Goal: Task Accomplishment & Management: Use online tool/utility

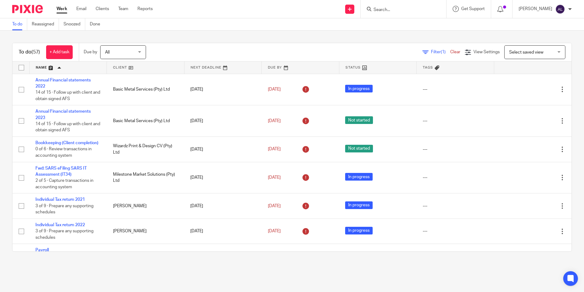
scroll to position [1169, 0]
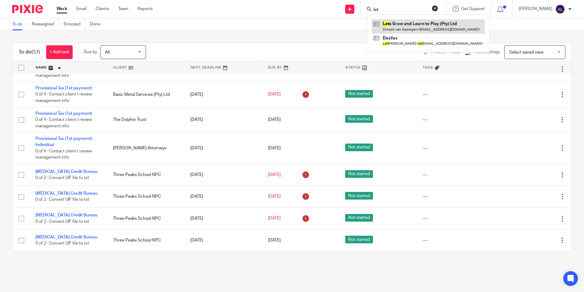
type input "let"
click at [391, 26] on link at bounding box center [428, 26] width 113 height 14
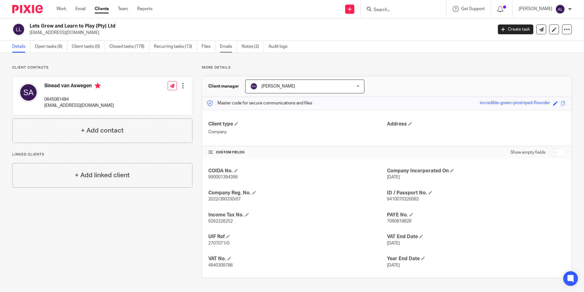
click at [231, 48] on link "Emails" at bounding box center [228, 47] width 17 height 12
drag, startPoint x: 47, startPoint y: 46, endPoint x: 68, endPoint y: 32, distance: 25.7
click at [46, 46] on link "Open tasks (6)" at bounding box center [51, 47] width 32 height 12
click at [57, 100] on p "0645081484" at bounding box center [79, 99] width 70 height 6
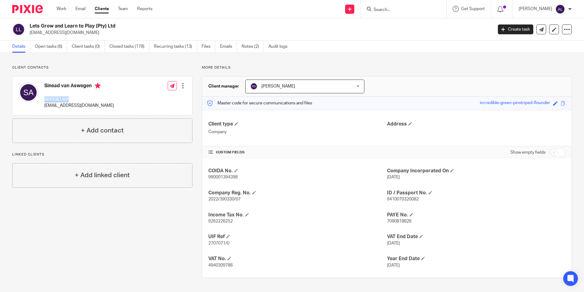
copy p "0645081484"
click at [56, 84] on h4 "Sinead van Aswegen" at bounding box center [79, 87] width 70 height 8
copy h4 "Sinead"
click at [86, 84] on h4 "Sinead van Aswegen" at bounding box center [79, 87] width 70 height 8
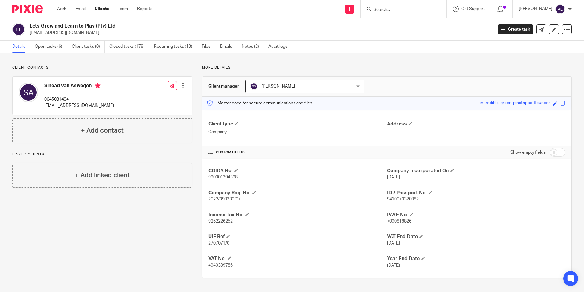
click at [86, 84] on h4 "Sinead van Aswegen" at bounding box center [79, 87] width 70 height 8
drag, startPoint x: 86, startPoint y: 84, endPoint x: 89, endPoint y: 94, distance: 10.6
click at [89, 94] on div "Sinead van Aswegen 0645081484 sinead@nannynme.co.za" at bounding box center [79, 96] width 70 height 26
drag, startPoint x: 63, startPoint y: 86, endPoint x: 88, endPoint y: 85, distance: 25.1
click at [88, 85] on h4 "Sinead van Aswegen" at bounding box center [79, 87] width 70 height 8
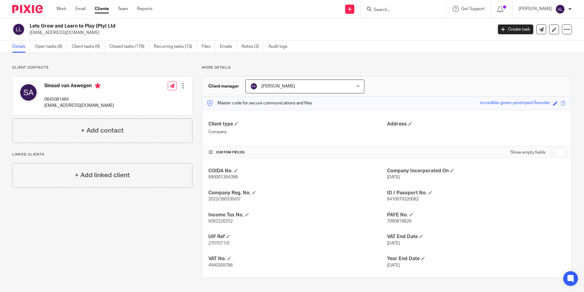
drag, startPoint x: 88, startPoint y: 85, endPoint x: 81, endPoint y: 94, distance: 10.9
click at [88, 96] on div "Sinead van Aswegen 0645081484 sinead@nannynme.co.za" at bounding box center [79, 96] width 70 height 26
drag, startPoint x: 61, startPoint y: 84, endPoint x: 93, endPoint y: 86, distance: 31.2
click at [93, 86] on h4 "Sinead van Aswegen" at bounding box center [79, 87] width 70 height 8
drag, startPoint x: 93, startPoint y: 86, endPoint x: 90, endPoint y: 88, distance: 3.5
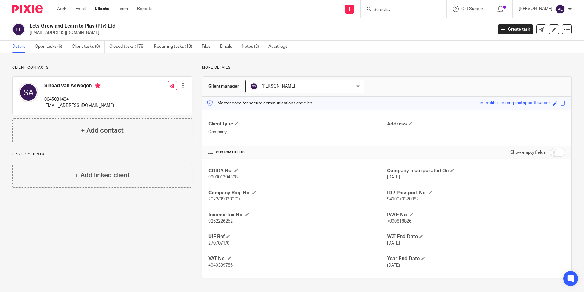
copy h4 "van Aswegen"
drag, startPoint x: 74, startPoint y: 103, endPoint x: 73, endPoint y: 108, distance: 5.4
click at [73, 107] on p "sinead@nannynme.co.za" at bounding box center [79, 105] width 70 height 6
click at [72, 109] on div "Sinead van Aswegen 0645081484 sinead@nannynme.co.za" at bounding box center [66, 95] width 95 height 32
click at [76, 104] on p "sinead@nannynme.co.za" at bounding box center [79, 105] width 70 height 6
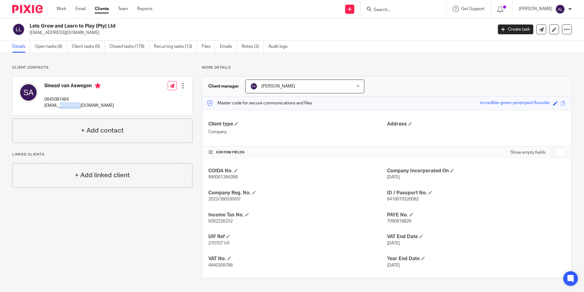
click at [76, 104] on p "sinead@nannynme.co.za" at bounding box center [79, 105] width 70 height 6
drag, startPoint x: 76, startPoint y: 104, endPoint x: 49, endPoint y: 106, distance: 26.7
click at [49, 107] on p "sinead@nannynme.co.za" at bounding box center [79, 105] width 70 height 6
click at [49, 106] on p "sinead@nannynme.co.za" at bounding box center [79, 105] width 70 height 6
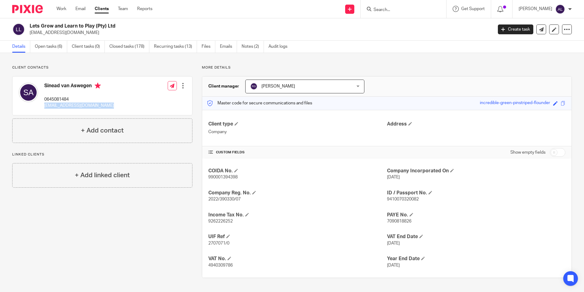
click at [49, 106] on p "sinead@nannynme.co.za" at bounding box center [79, 105] width 70 height 6
copy div "sinead@nannynme.co.za"
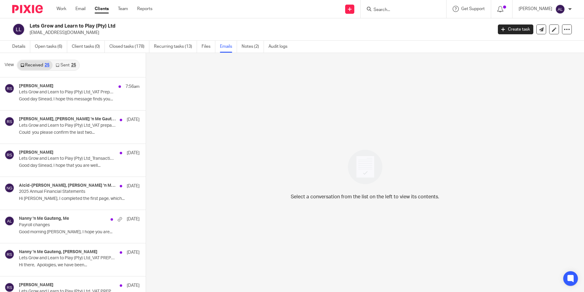
drag, startPoint x: 64, startPoint y: 65, endPoint x: 152, endPoint y: 35, distance: 93.1
click at [64, 65] on link "Sent 25" at bounding box center [66, 65] width 26 height 10
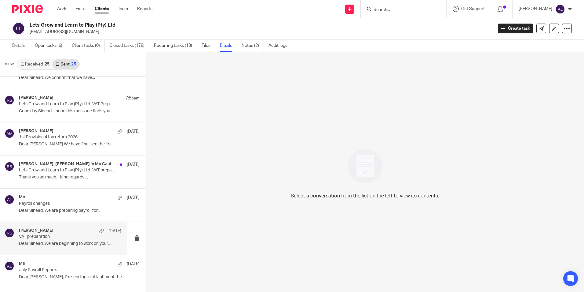
scroll to position [31, 0]
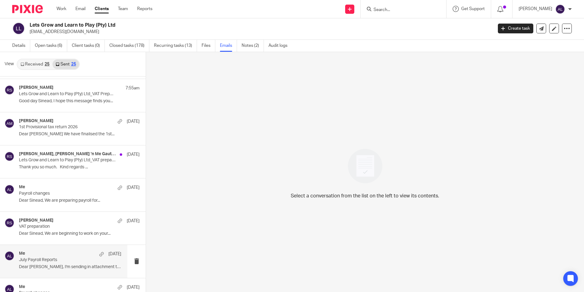
click at [72, 260] on p "July Payroll Reports" at bounding box center [60, 259] width 82 height 5
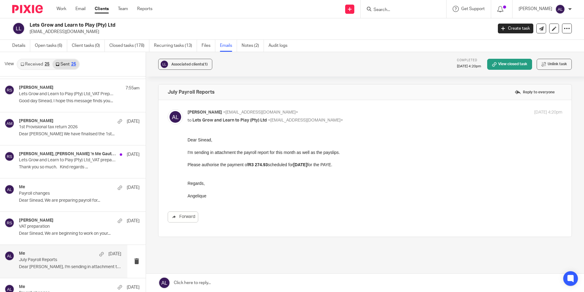
scroll to position [0, 0]
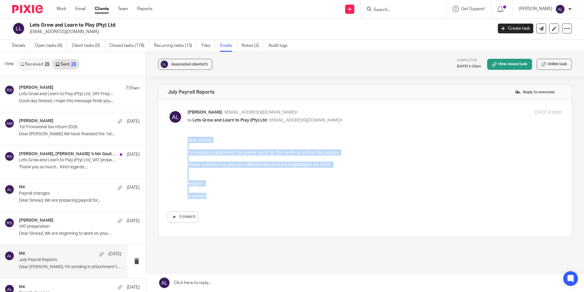
drag, startPoint x: 208, startPoint y: 197, endPoint x: 178, endPoint y: 140, distance: 64.2
click html "Dear Sinead, I'm sending in attachment the payroll report for this month as wel…"
copy div "Dear Sinead, I'm sending in attachment the payroll report for this month as wel…"
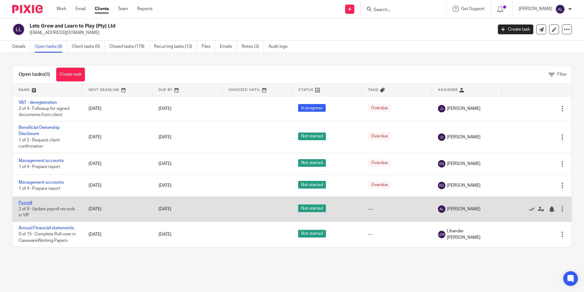
click at [29, 201] on link "Payroll" at bounding box center [25, 202] width 13 height 4
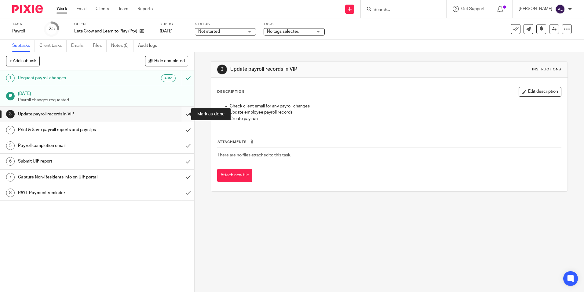
click at [185, 117] on input "submit" at bounding box center [97, 113] width 194 height 15
click at [183, 131] on input "submit" at bounding box center [97, 129] width 194 height 15
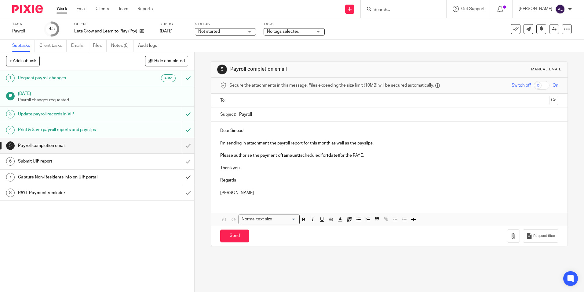
click at [248, 99] on input "text" at bounding box center [389, 100] width 315 height 7
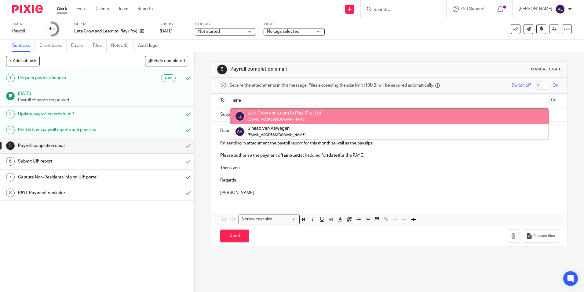
type input "sine"
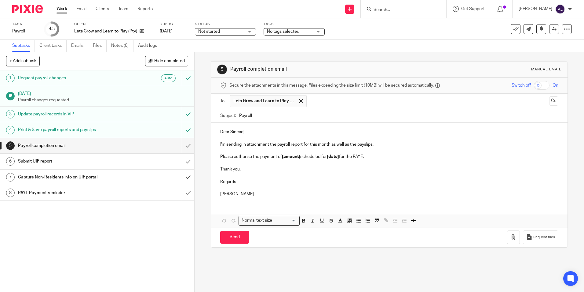
click at [236, 115] on div "Subject: Payroll" at bounding box center [389, 116] width 338 height 14
click at [239, 115] on input "Payroll" at bounding box center [398, 116] width 319 height 14
drag, startPoint x: 308, startPoint y: 104, endPoint x: 311, endPoint y: 109, distance: 5.7
click at [310, 106] on input "text" at bounding box center [428, 101] width 237 height 12
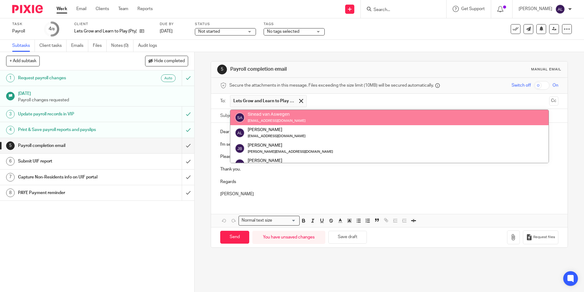
scroll to position [31, 0]
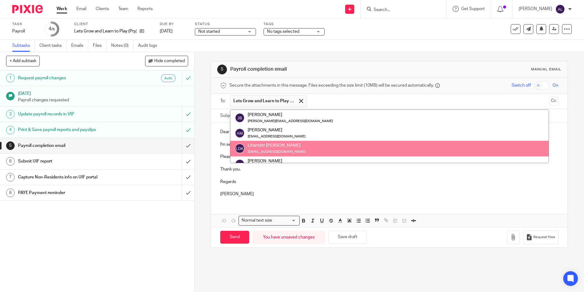
click at [370, 189] on p at bounding box center [389, 188] width 338 height 6
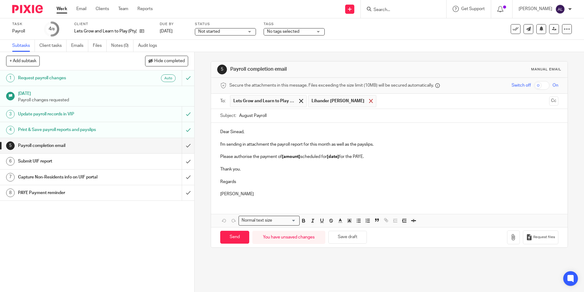
click at [369, 102] on span at bounding box center [371, 101] width 4 height 4
click at [325, 117] on input "August Payroll" at bounding box center [398, 116] width 319 height 14
type input "August Payroll Reports"
drag, startPoint x: 261, startPoint y: 198, endPoint x: 207, endPoint y: 127, distance: 88.7
click at [207, 127] on div "5 Payroll completion email Manual email Secure the attachments in this message.…" at bounding box center [390, 172] width 390 height 240
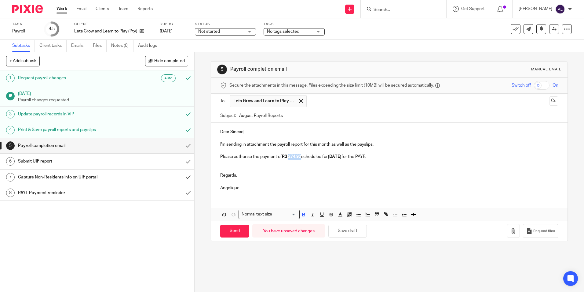
drag, startPoint x: 302, startPoint y: 157, endPoint x: 288, endPoint y: 157, distance: 13.4
click at [288, 157] on strong "R3 274.93" at bounding box center [291, 156] width 19 height 4
drag, startPoint x: 342, startPoint y: 156, endPoint x: 333, endPoint y: 157, distance: 8.6
click at [333, 157] on strong "06/08/2025" at bounding box center [335, 156] width 14 height 4
click at [417, 163] on p at bounding box center [389, 163] width 338 height 6
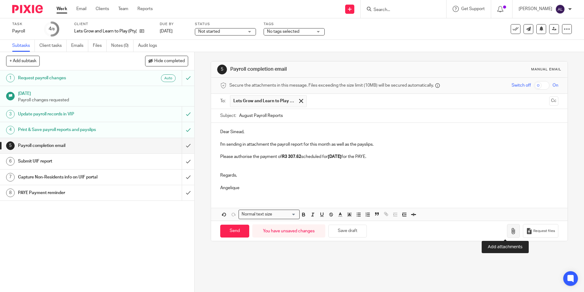
click at [511, 231] on icon "button" at bounding box center [514, 231] width 6 height 6
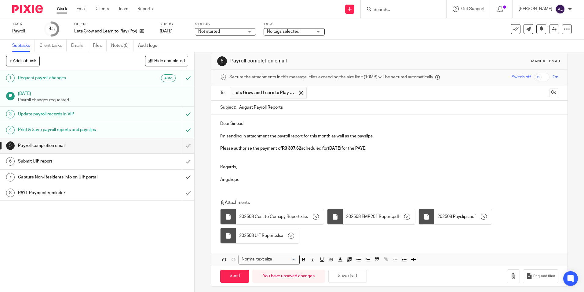
scroll to position [12, 0]
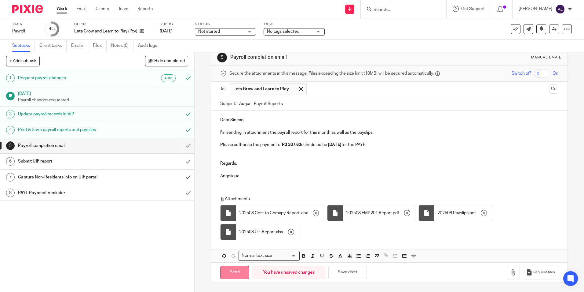
click at [236, 272] on input "Send" at bounding box center [234, 272] width 29 height 13
type input "Sent"
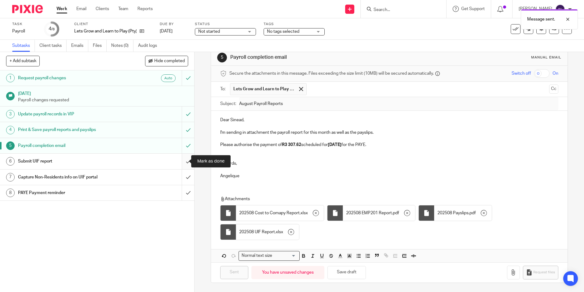
drag, startPoint x: 183, startPoint y: 163, endPoint x: 183, endPoint y: 167, distance: 3.4
click at [183, 163] on input "submit" at bounding box center [97, 160] width 194 height 15
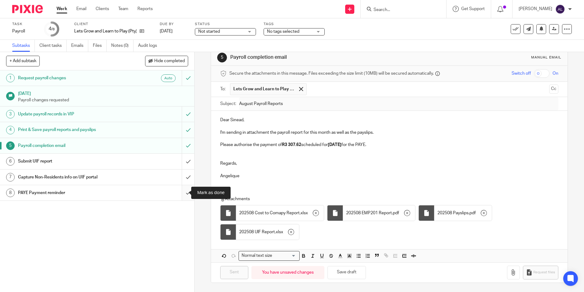
click at [180, 191] on input "submit" at bounding box center [97, 192] width 194 height 15
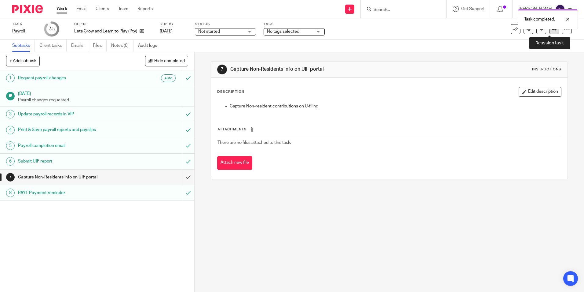
click at [552, 31] on icon at bounding box center [554, 29] width 5 height 5
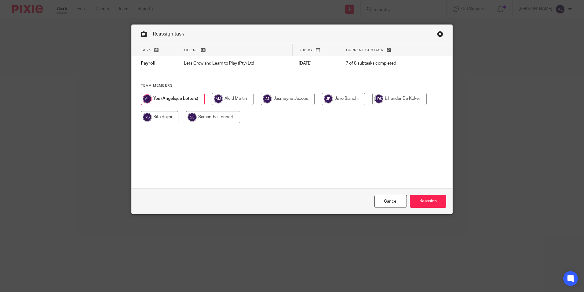
drag, startPoint x: 300, startPoint y: 101, endPoint x: 348, endPoint y: 118, distance: 50.8
click at [300, 100] on input "radio" at bounding box center [288, 99] width 54 height 12
radio input "true"
click at [418, 199] on input "Reassign" at bounding box center [428, 200] width 36 height 13
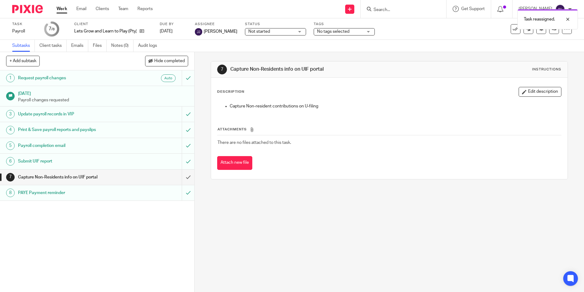
click at [380, 10] on div "Task reassigned." at bounding box center [435, 17] width 286 height 23
click at [388, 13] on div "Task reassigned." at bounding box center [435, 17] width 286 height 23
click at [391, 9] on div "Task reassigned." at bounding box center [435, 17] width 286 height 23
click at [382, 12] on div "Task reassigned." at bounding box center [435, 17] width 286 height 23
click at [409, 9] on input "Search" at bounding box center [400, 10] width 55 height 6
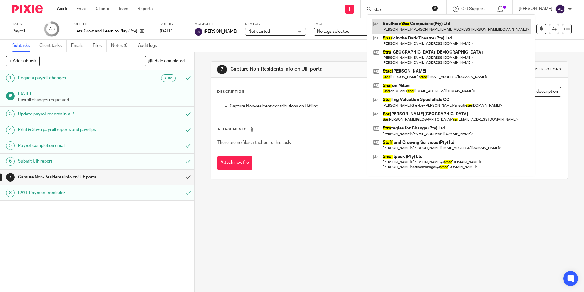
type input "star"
click at [416, 20] on link at bounding box center [451, 26] width 159 height 14
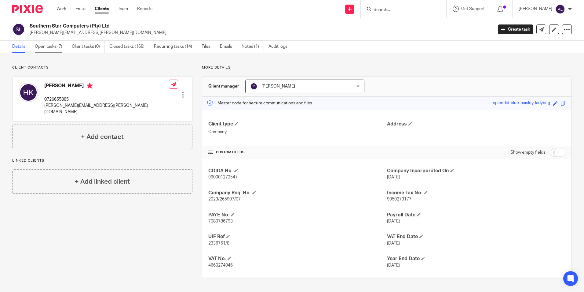
click at [62, 46] on link "Open tasks (7)" at bounding box center [51, 47] width 32 height 12
click at [229, 44] on link "Emails" at bounding box center [228, 47] width 17 height 12
click at [63, 97] on p "0726655885" at bounding box center [106, 99] width 125 height 6
copy p "0726655885"
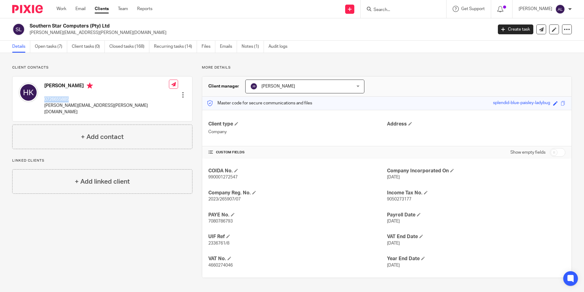
click at [74, 106] on p "[PERSON_NAME][EMAIL_ADDRESS][PERSON_NAME][DOMAIN_NAME]" at bounding box center [106, 108] width 125 height 13
click at [74, 106] on p "heinrich@sscomputers.co.za" at bounding box center [106, 108] width 125 height 13
copy div "heinrich@sscomputers.co.za"
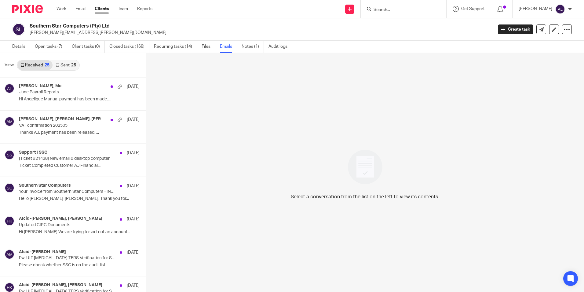
click at [60, 64] on link "Sent 25" at bounding box center [66, 65] width 26 height 10
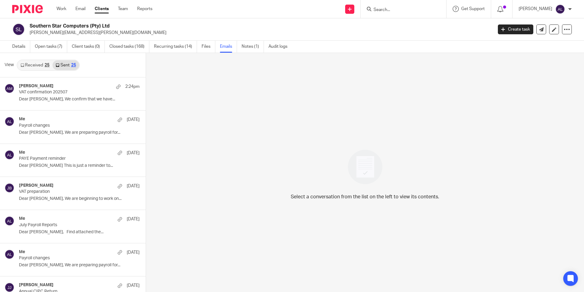
scroll to position [1, 0]
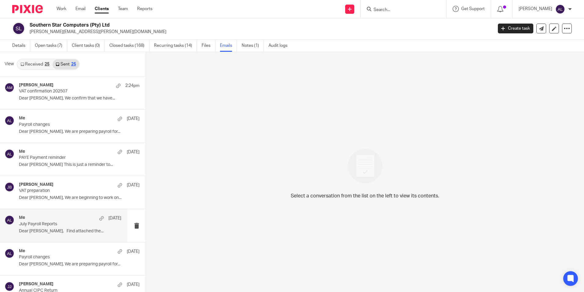
click at [74, 218] on div "Me 28 Jul" at bounding box center [70, 218] width 102 height 6
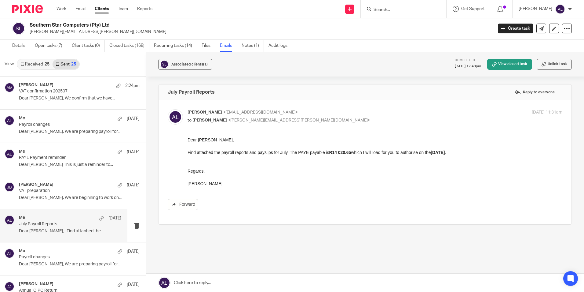
scroll to position [0, 0]
drag, startPoint x: 223, startPoint y: 186, endPoint x: 182, endPoint y: 141, distance: 61.0
click html "Dear Heinrich, Find attached the payroll reports and payslips for July. The PAY…"
copy div "Dear Heinrich, Find attached the payroll reports and payslips for July. The PAY…"
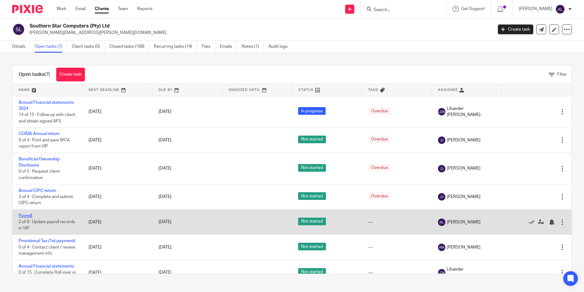
click at [25, 216] on link "Payroll" at bounding box center [25, 215] width 13 height 4
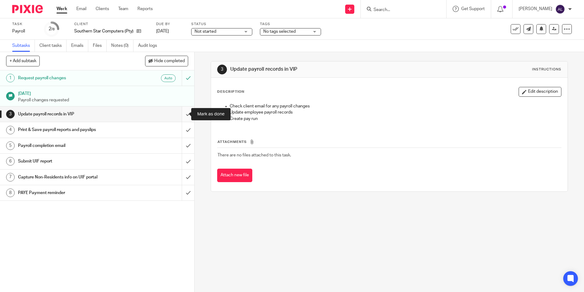
click at [182, 114] on input "submit" at bounding box center [97, 113] width 194 height 15
click at [182, 130] on input "submit" at bounding box center [97, 129] width 194 height 15
drag, startPoint x: 183, startPoint y: 111, endPoint x: 193, endPoint y: 118, distance: 12.3
click at [183, 111] on input "submit" at bounding box center [97, 113] width 194 height 15
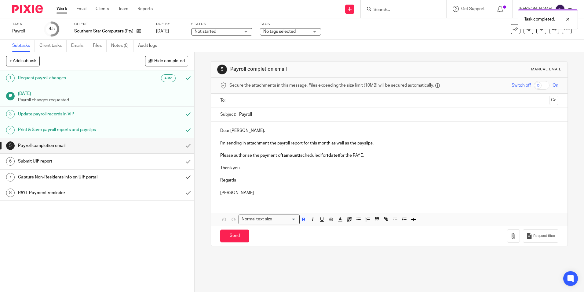
drag, startPoint x: 246, startPoint y: 193, endPoint x: 199, endPoint y: 130, distance: 78.3
click at [199, 130] on div "5 Payroll completion email Manual email Secure the attachments in this message.…" at bounding box center [390, 172] width 390 height 240
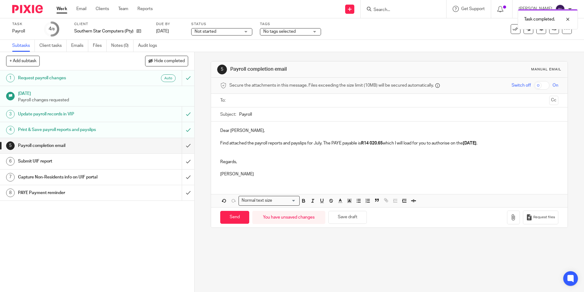
click at [248, 97] on input "text" at bounding box center [389, 100] width 315 height 7
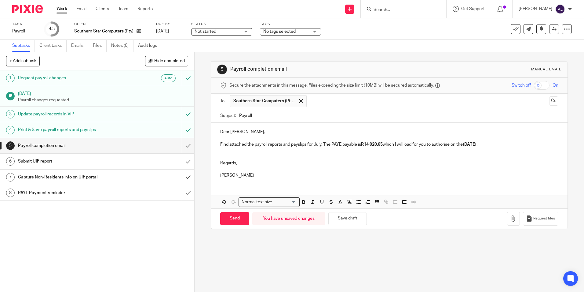
drag, startPoint x: 239, startPoint y: 114, endPoint x: 249, endPoint y: 122, distance: 13.1
click at [241, 117] on input "Payroll" at bounding box center [398, 116] width 319 height 14
click at [295, 119] on input "August Payroll" at bounding box center [398, 116] width 319 height 14
type input "August Payroll Reports"
click at [383, 144] on strong "R14 020.65" at bounding box center [372, 144] width 22 height 4
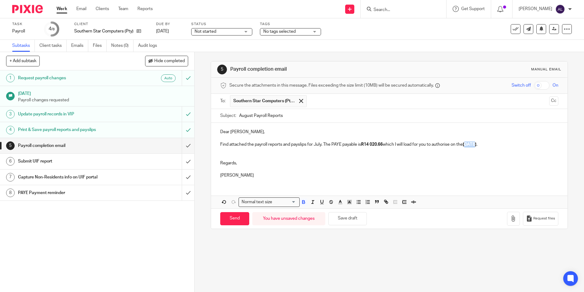
drag, startPoint x: 478, startPoint y: 145, endPoint x: 471, endPoint y: 144, distance: 7.4
click at [471, 144] on strong "06/08/2025" at bounding box center [470, 144] width 14 height 4
click at [316, 142] on p "Find attached the payroll reports and payslips for July. The PAYE payable is R1…" at bounding box center [389, 144] width 338 height 6
click at [511, 219] on icon "button" at bounding box center [514, 218] width 6 height 6
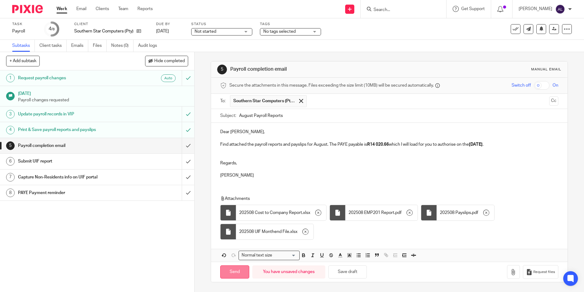
click at [230, 271] on input "Send" at bounding box center [234, 271] width 29 height 13
type input "Sent"
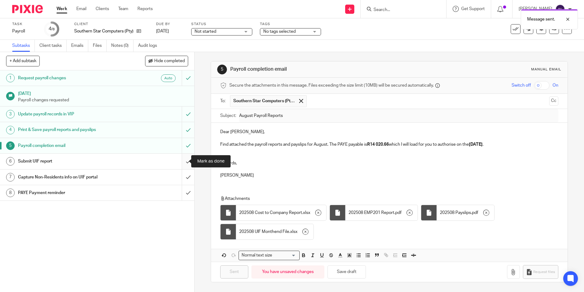
click at [184, 161] on input "submit" at bounding box center [97, 160] width 194 height 15
